Goal: Task Accomplishment & Management: Manage account settings

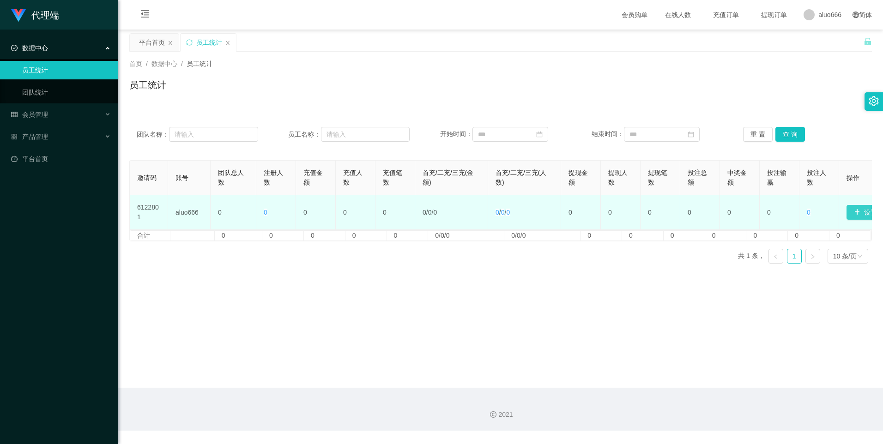
click at [854, 212] on button "设置邀请码" at bounding box center [875, 212] width 57 height 15
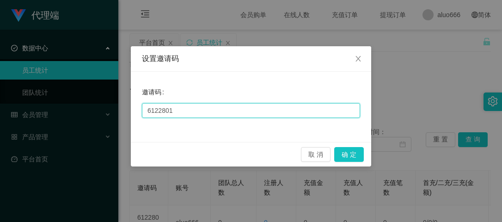
click at [233, 105] on input "6122801" at bounding box center [251, 110] width 218 height 15
paste input "9"
click at [202, 111] on input "6122801" at bounding box center [251, 110] width 218 height 15
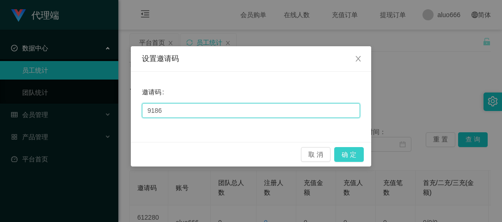
type input "9186"
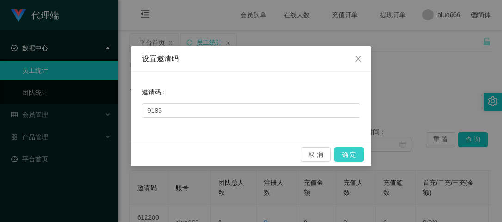
click at [339, 152] on button "确 定" at bounding box center [349, 154] width 30 height 15
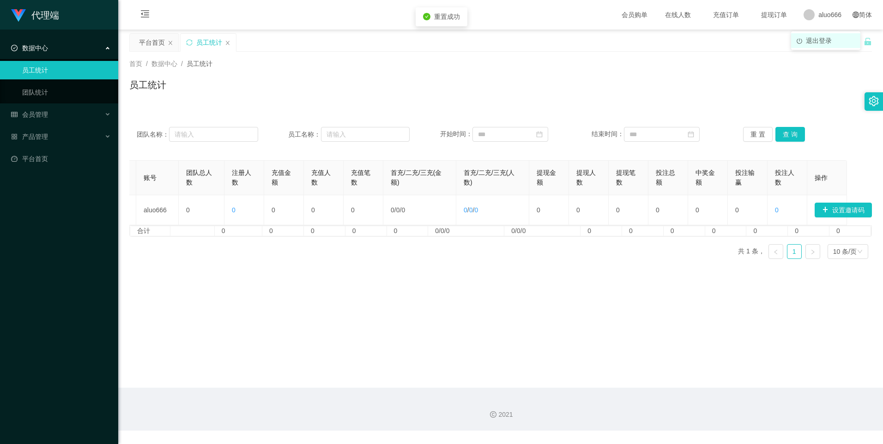
click at [816, 40] on span "退出登录" at bounding box center [819, 40] width 26 height 7
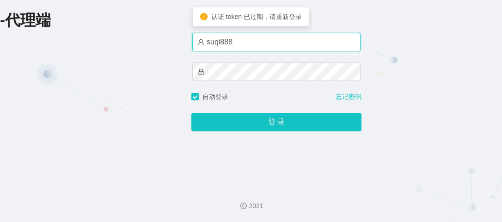
click at [248, 38] on input "suqi888" at bounding box center [276, 42] width 168 height 18
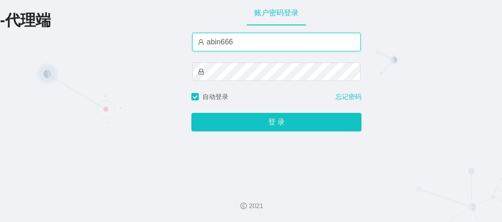
type input "abin666"
click at [191, 113] on button "登 录" at bounding box center [276, 122] width 170 height 18
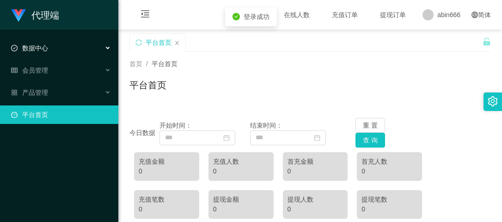
click at [68, 52] on div "数据中心" at bounding box center [59, 48] width 118 height 18
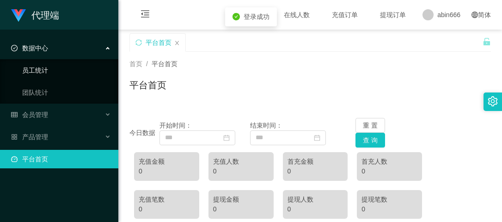
click at [37, 77] on link "员工统计" at bounding box center [66, 70] width 89 height 18
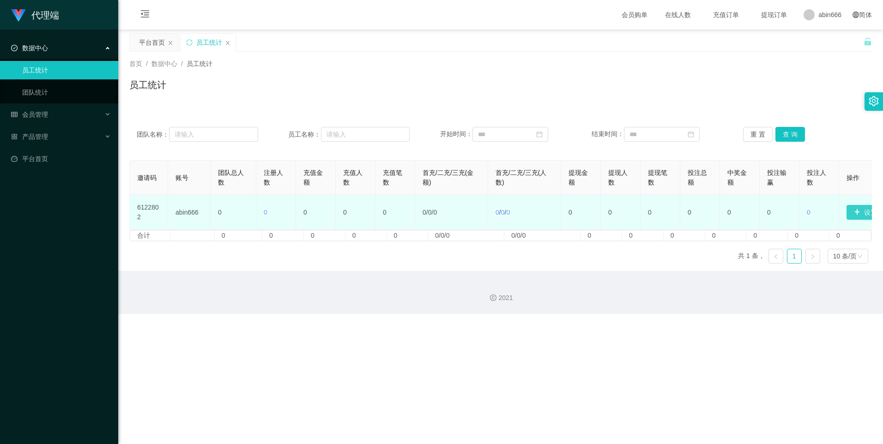
click at [854, 211] on button "设置邀请码" at bounding box center [875, 212] width 57 height 15
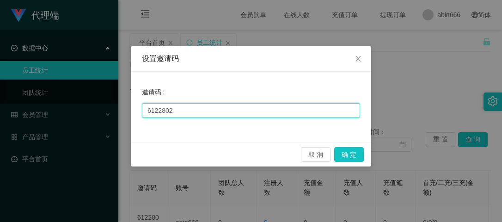
click at [189, 110] on input "6122802" at bounding box center [251, 110] width 218 height 15
type input "116688"
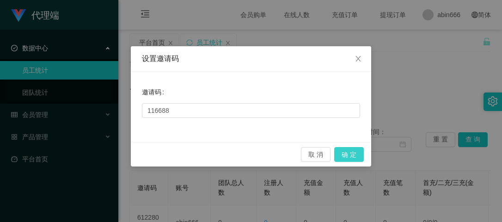
click at [352, 148] on button "确 定" at bounding box center [349, 154] width 30 height 15
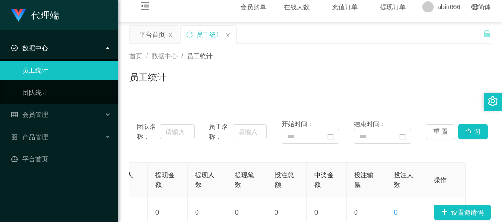
click at [278, 139] on div "团队名称： 员工名称： 开始时间： 结束时间： 重 置 查 询" at bounding box center [310, 131] width 346 height 24
click at [439, 12] on span "abin666" at bounding box center [448, 7] width 23 height 30
click at [438, 38] on li "退出登录" at bounding box center [444, 32] width 69 height 15
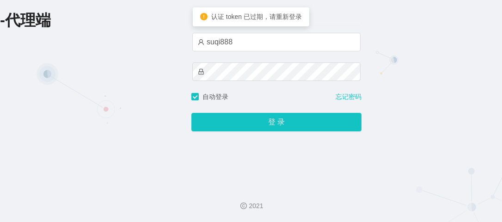
click at [249, 53] on div "suqi888" at bounding box center [276, 62] width 168 height 59
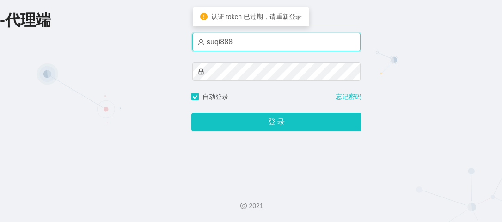
click at [249, 48] on input "suqi888" at bounding box center [276, 42] width 168 height 18
click at [230, 43] on input "suqi888" at bounding box center [276, 42] width 168 height 18
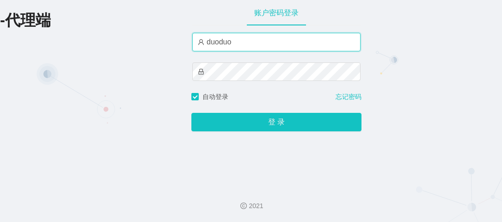
type input "duoduo666"
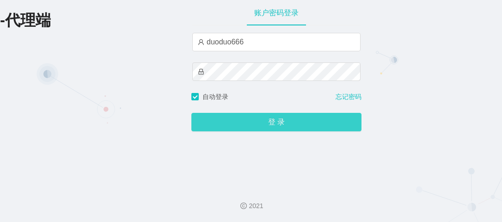
click at [240, 129] on button "登 录" at bounding box center [276, 122] width 170 height 18
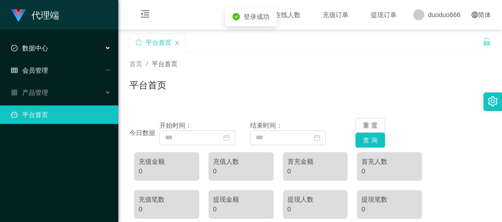
drag, startPoint x: 73, startPoint y: 45, endPoint x: 65, endPoint y: 64, distance: 20.3
click at [73, 45] on div "数据中心" at bounding box center [59, 48] width 118 height 18
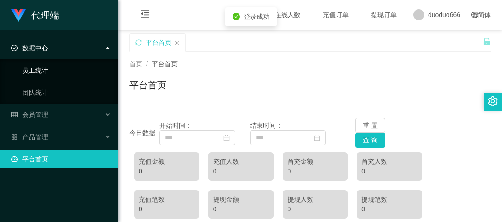
click at [45, 64] on link "员工统计" at bounding box center [66, 70] width 89 height 18
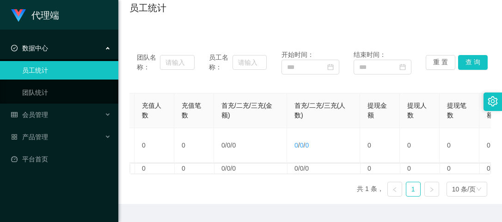
scroll to position [0, 355]
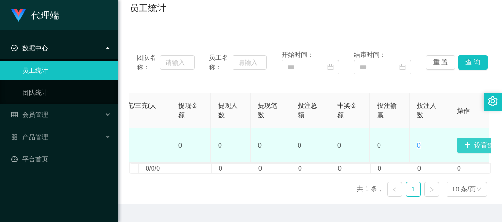
click at [470, 142] on button "设置邀请码" at bounding box center [484, 145] width 57 height 15
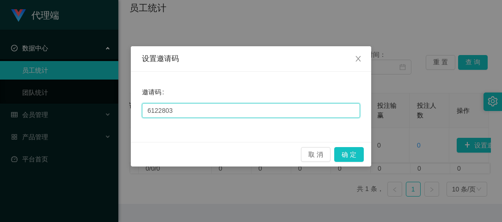
click at [174, 115] on input "6122803" at bounding box center [251, 110] width 218 height 15
type input "2698"
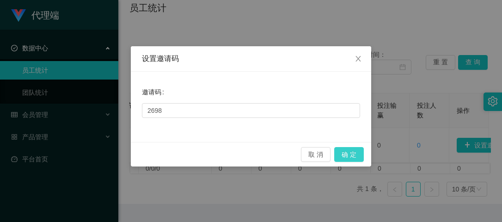
click at [351, 151] on button "确 定" at bounding box center [349, 154] width 30 height 15
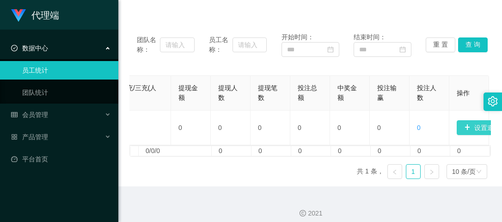
scroll to position [109, 0]
